Goal: Find specific page/section: Find specific page/section

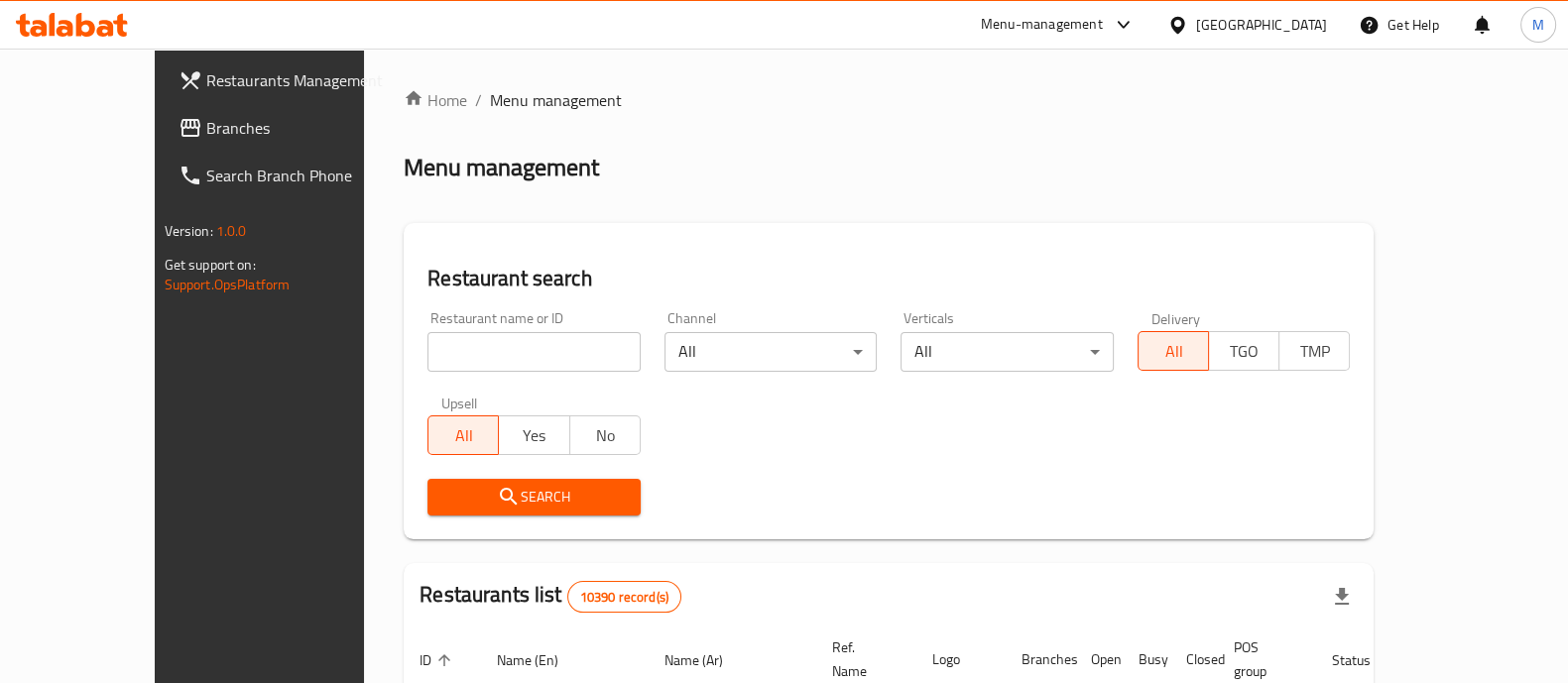
click at [1328, 34] on div "[GEOGRAPHIC_DATA]" at bounding box center [1248, 25] width 192 height 48
click at [1310, 26] on div "[GEOGRAPHIC_DATA]" at bounding box center [1261, 25] width 131 height 22
type input "eg"
click at [1111, 166] on div "[GEOGRAPHIC_DATA]" at bounding box center [1177, 158] width 297 height 46
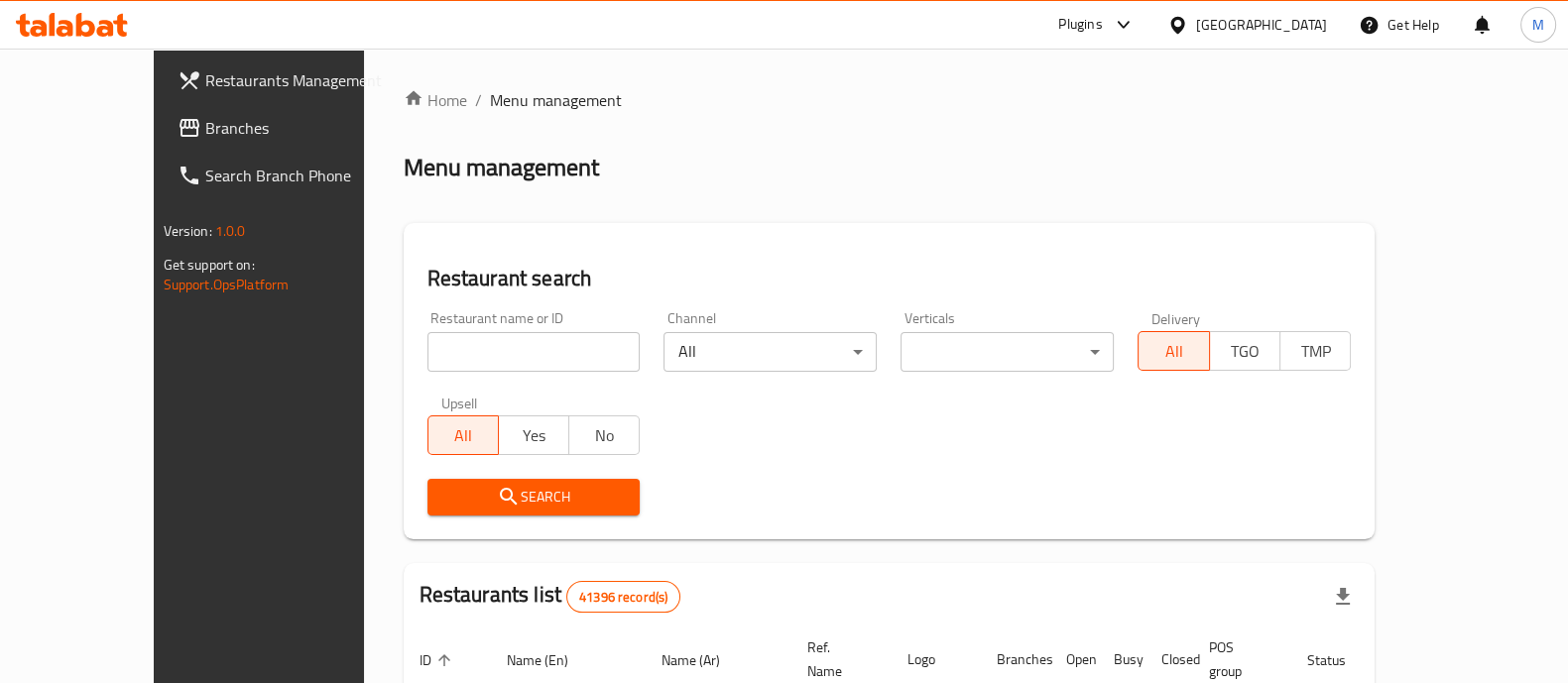
click at [442, 359] on div at bounding box center [784, 341] width 1568 height 683
click at [482, 340] on input "search" at bounding box center [535, 352] width 213 height 40
paste input "700322"
type input "700322"
click button "Search" at bounding box center [535, 497] width 213 height 37
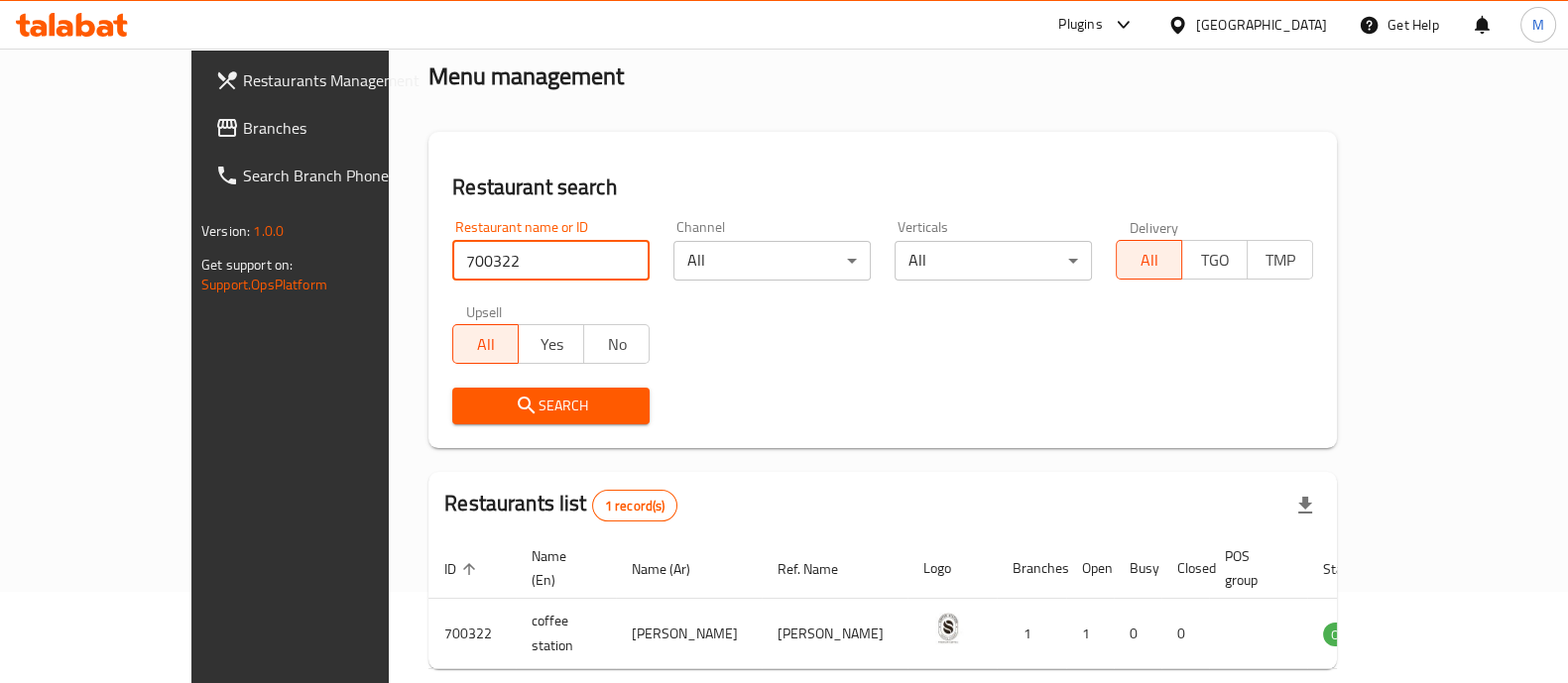
scroll to position [162, 0]
